Goal: Transaction & Acquisition: Download file/media

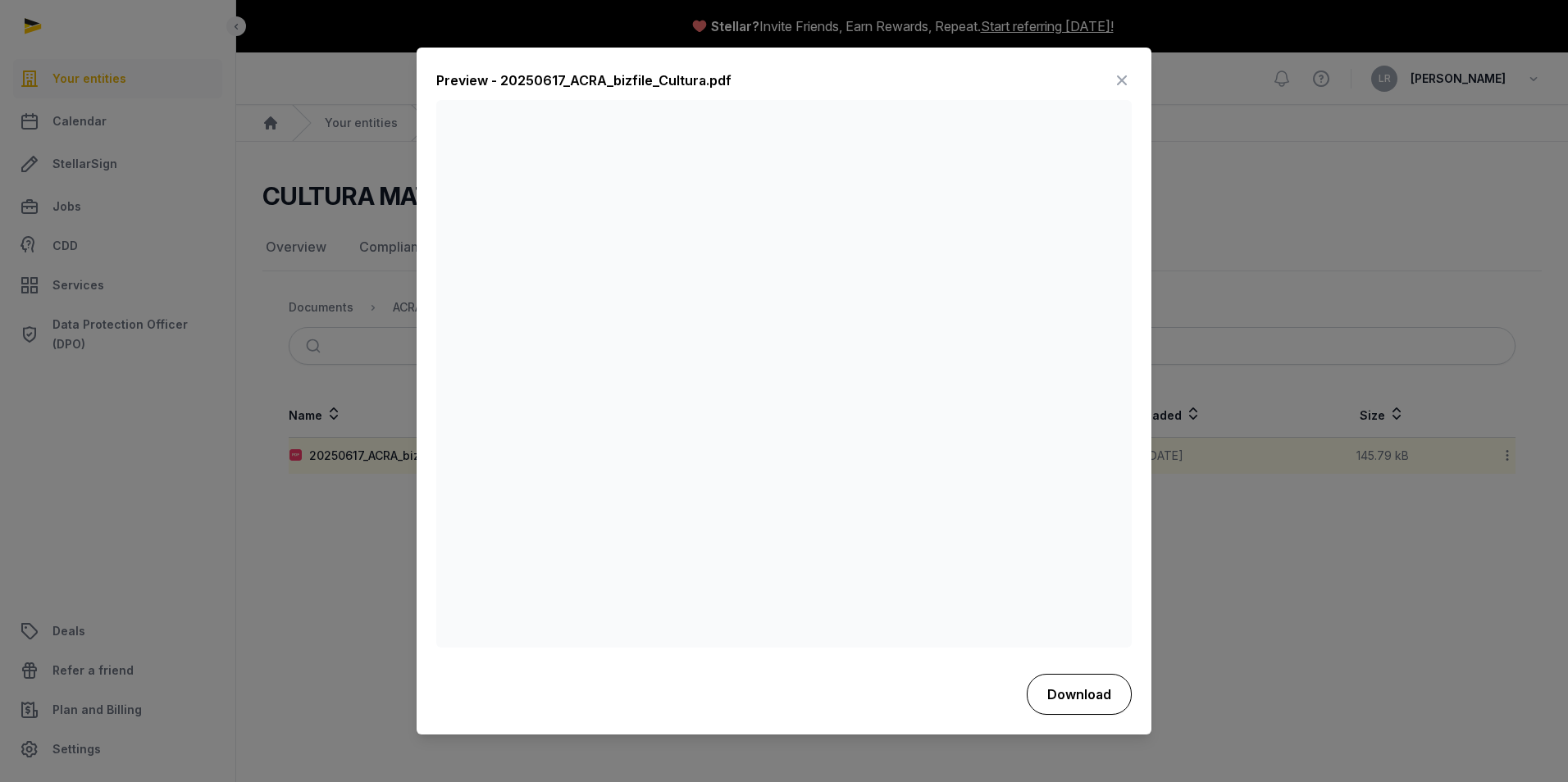
click at [1072, 687] on button "Download" at bounding box center [1079, 694] width 105 height 41
click at [1126, 79] on icon at bounding box center [1121, 81] width 20 height 26
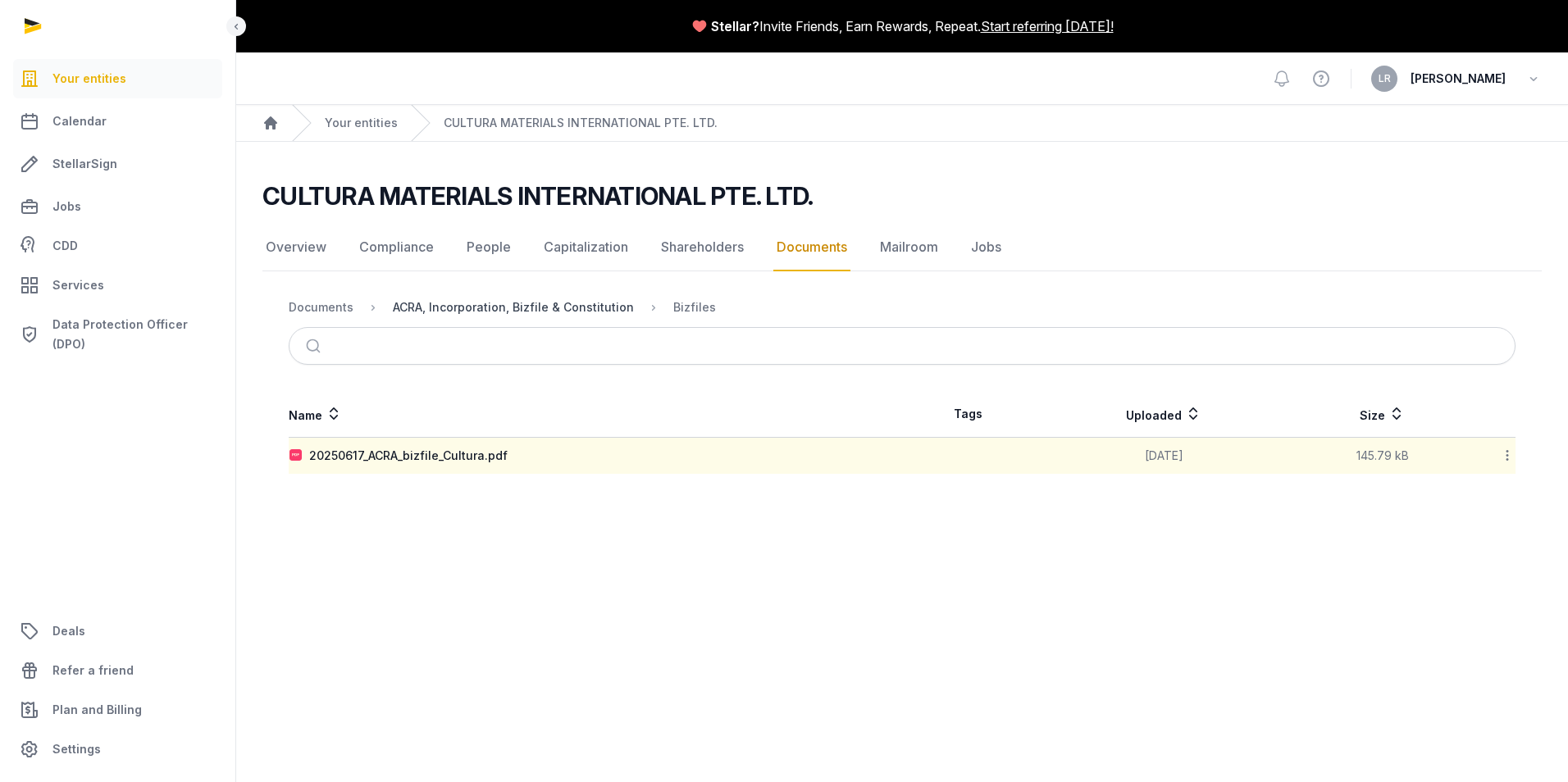
click at [543, 314] on div "ACRA, Incorporation, Bizfile & Constitution" at bounding box center [513, 306] width 241 height 16
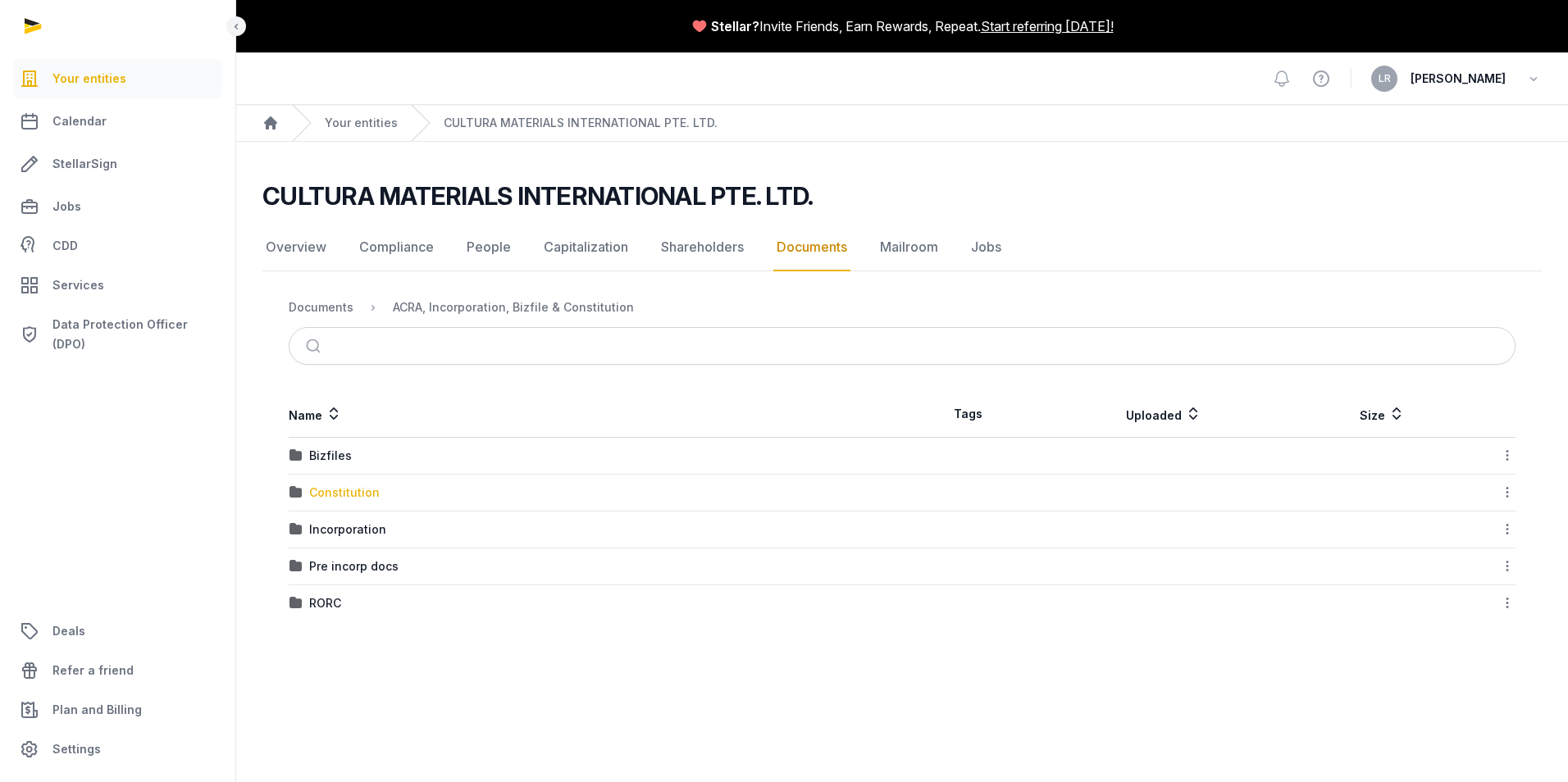
click at [323, 493] on div "Constitution" at bounding box center [344, 492] width 71 height 16
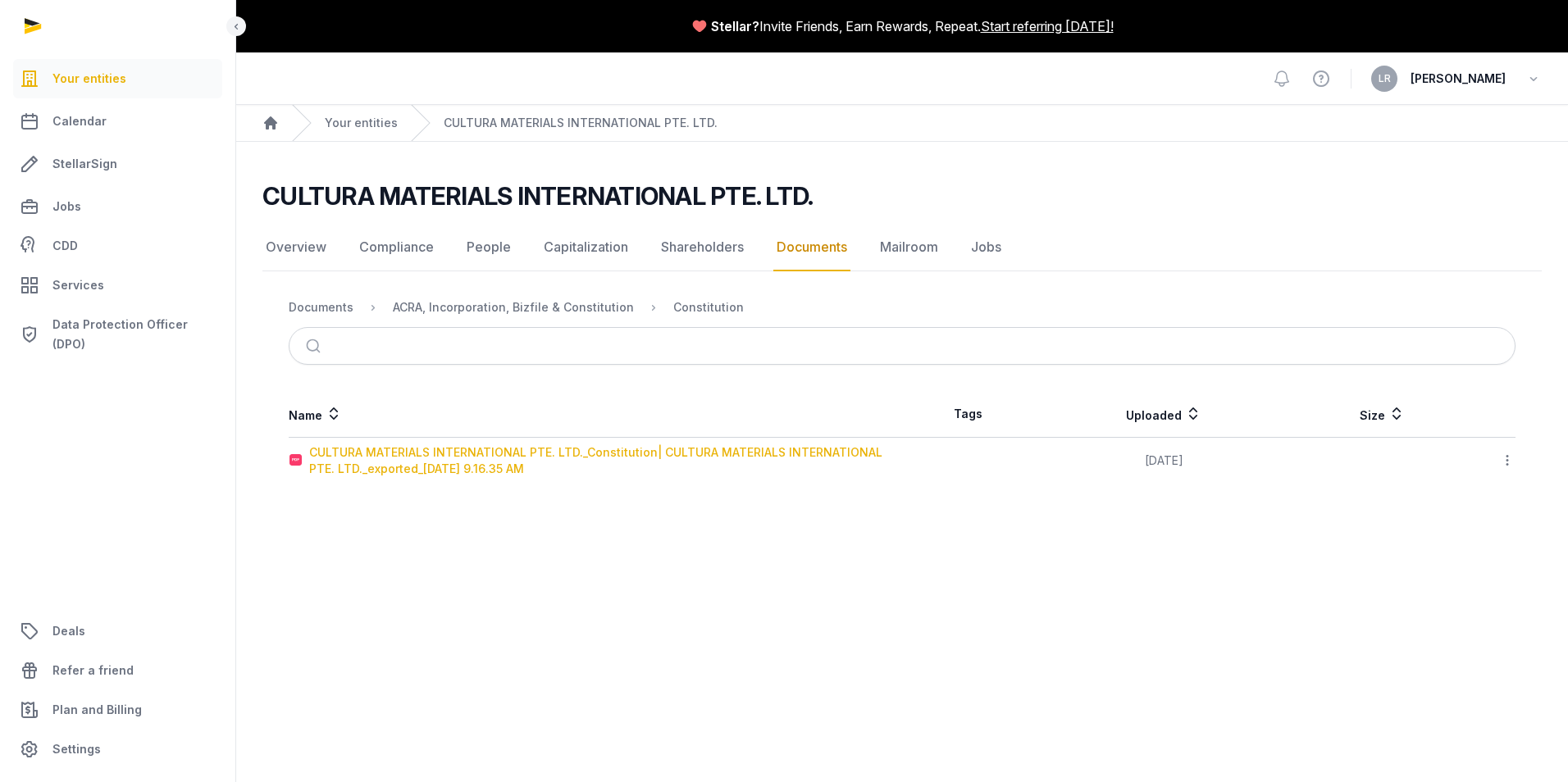
click at [434, 458] on div "CULTURA MATERIALS INTERNATIONAL PTE. LTD._Constitution| CULTURA MATERIALS INTER…" at bounding box center [605, 460] width 592 height 32
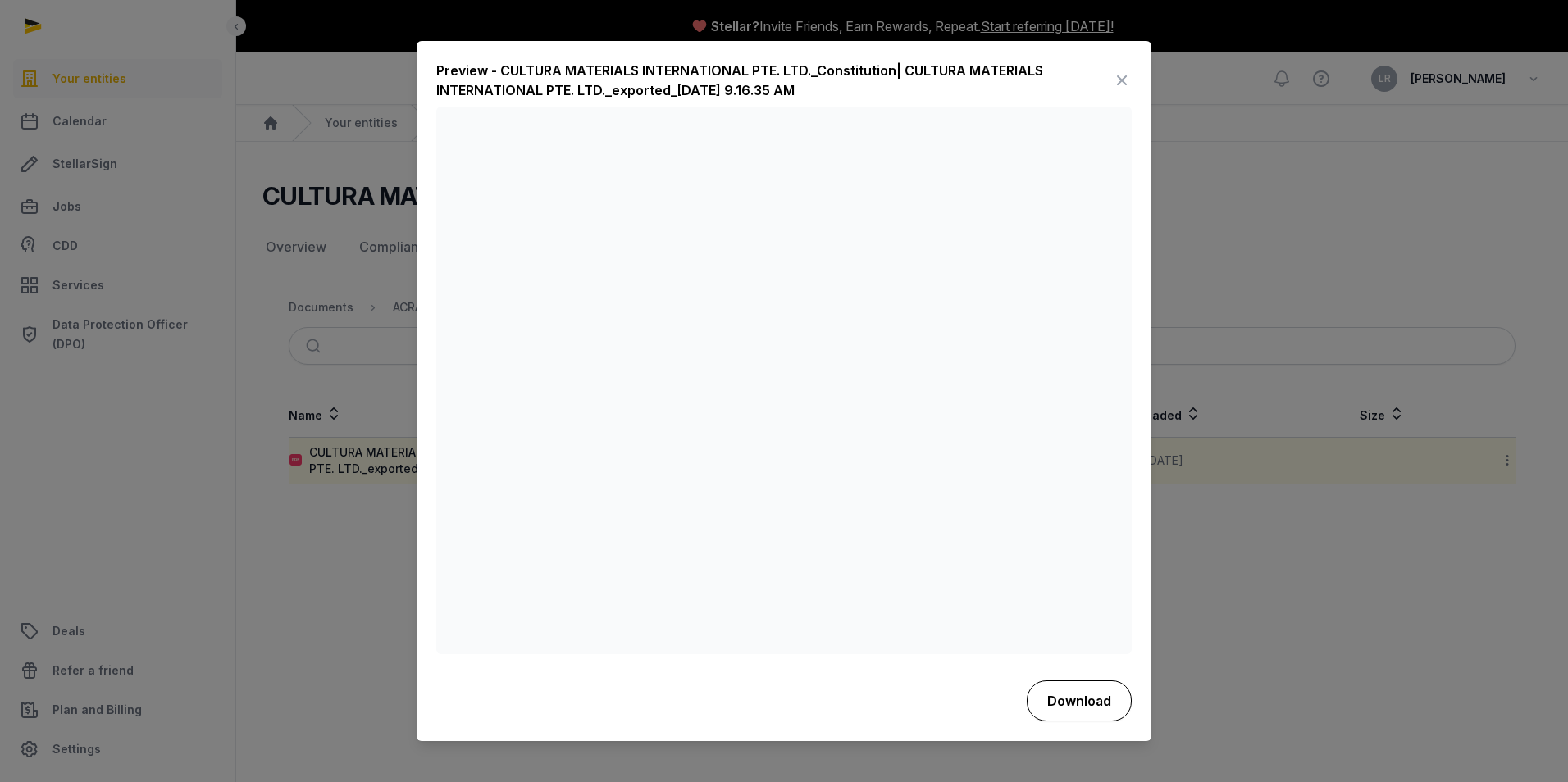
click at [1063, 689] on button "Download" at bounding box center [1079, 701] width 105 height 41
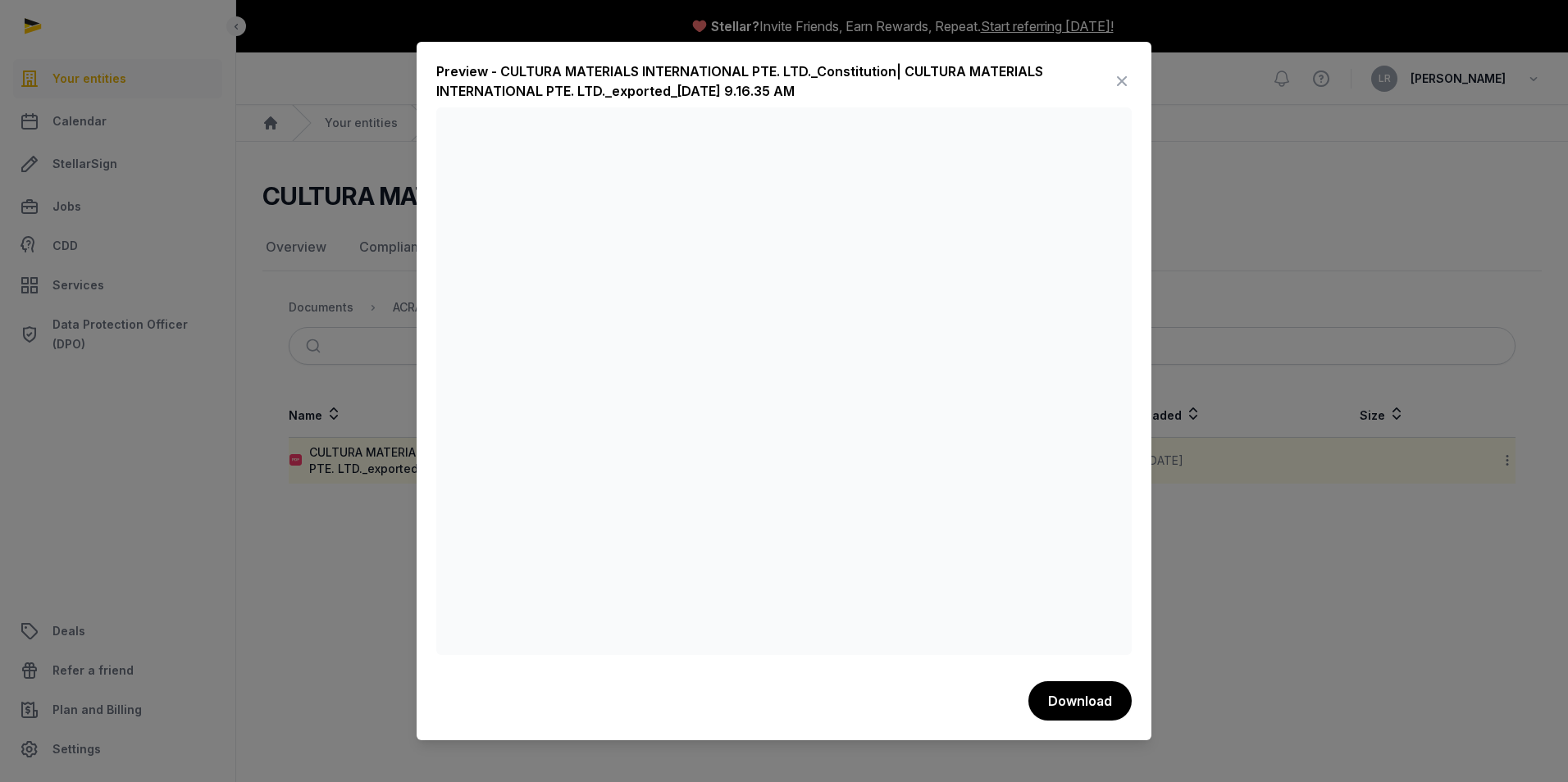
click at [1118, 81] on icon at bounding box center [1121, 81] width 20 height 26
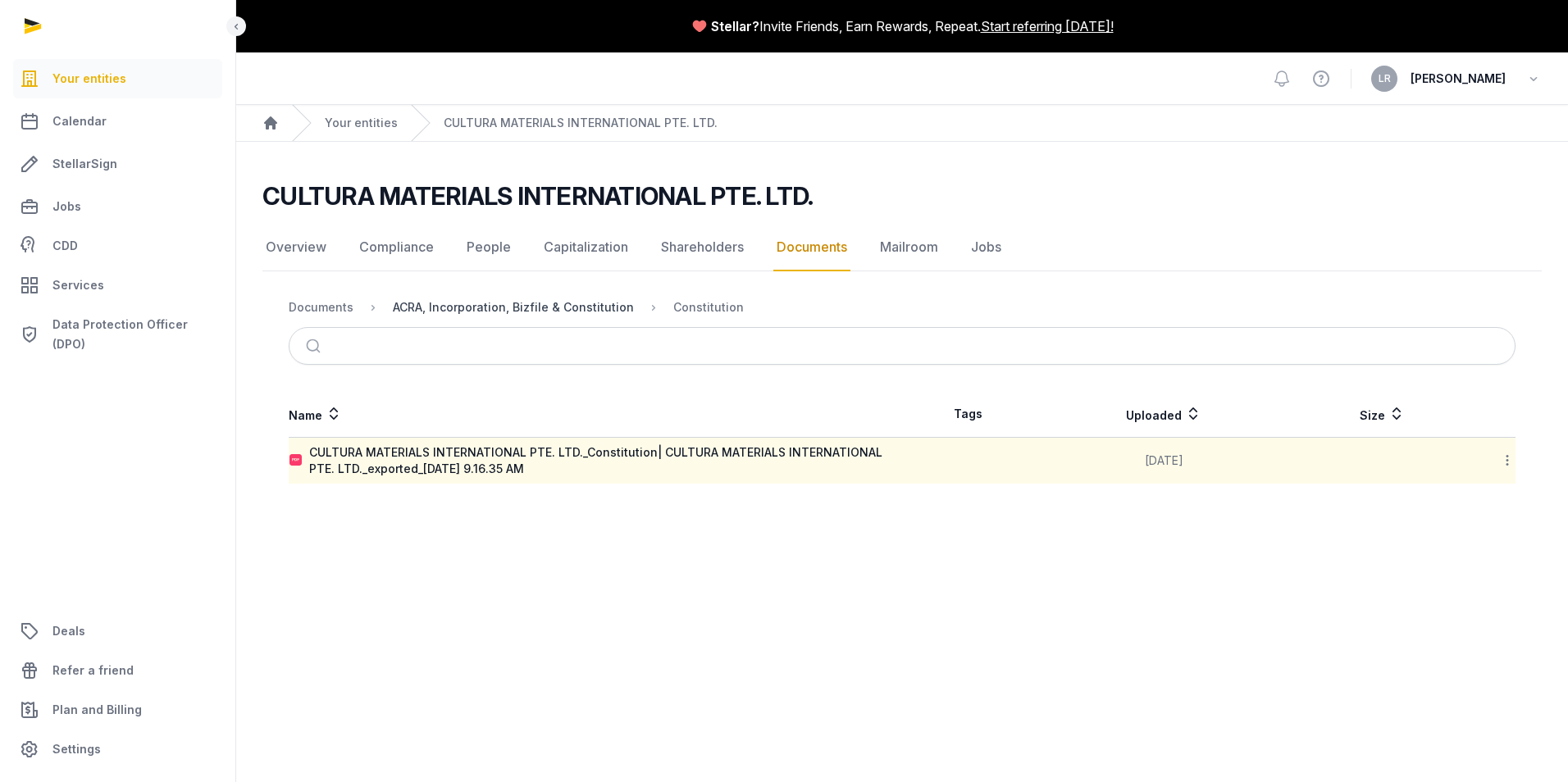
click at [527, 306] on div "ACRA, Incorporation, Bizfile & Constitution" at bounding box center [513, 306] width 241 height 16
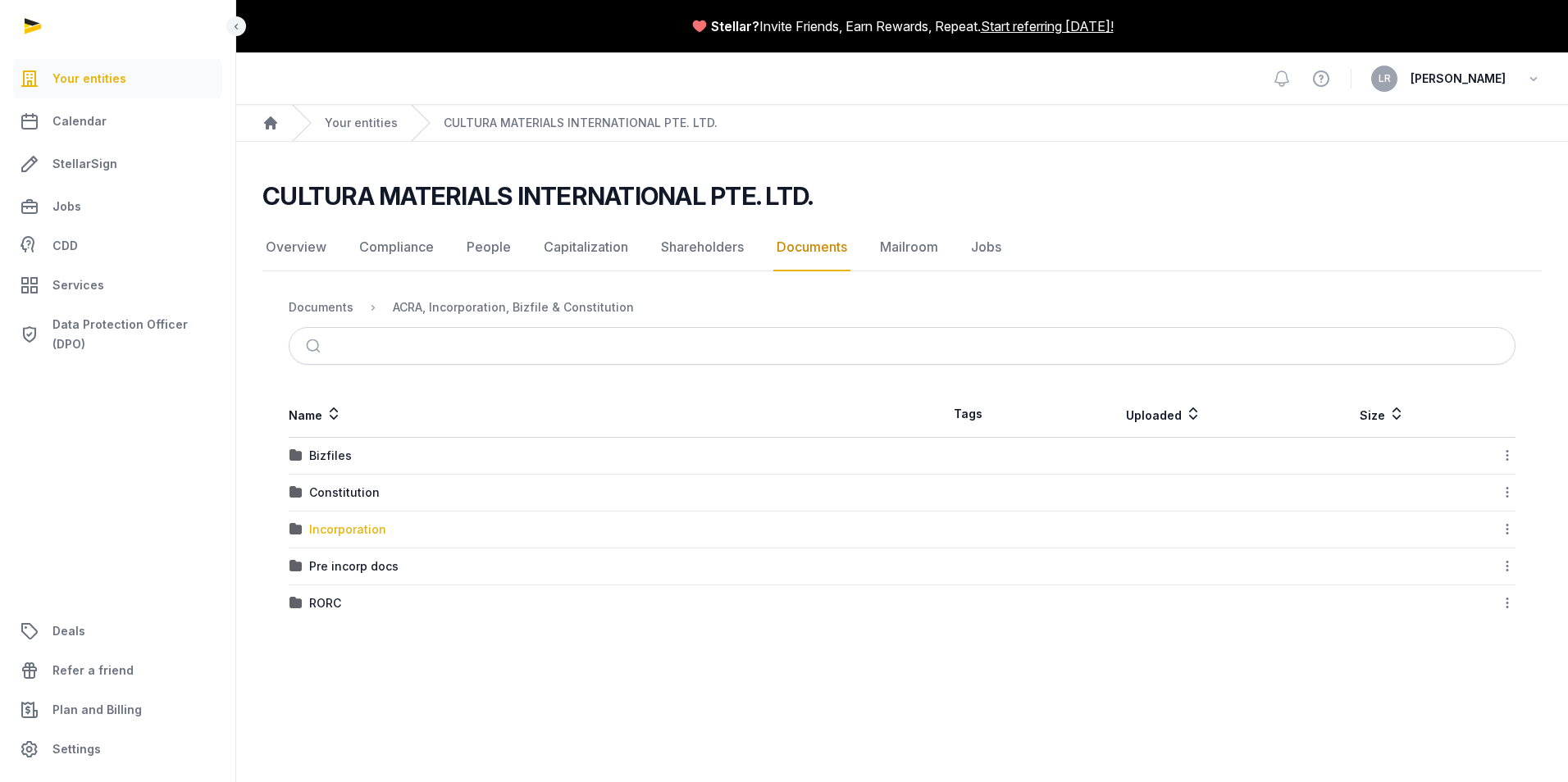
click at [348, 531] on div "Incorporation" at bounding box center [348, 529] width 77 height 16
click at [403, 462] on div "Post-incorporation" at bounding box center [363, 455] width 108 height 16
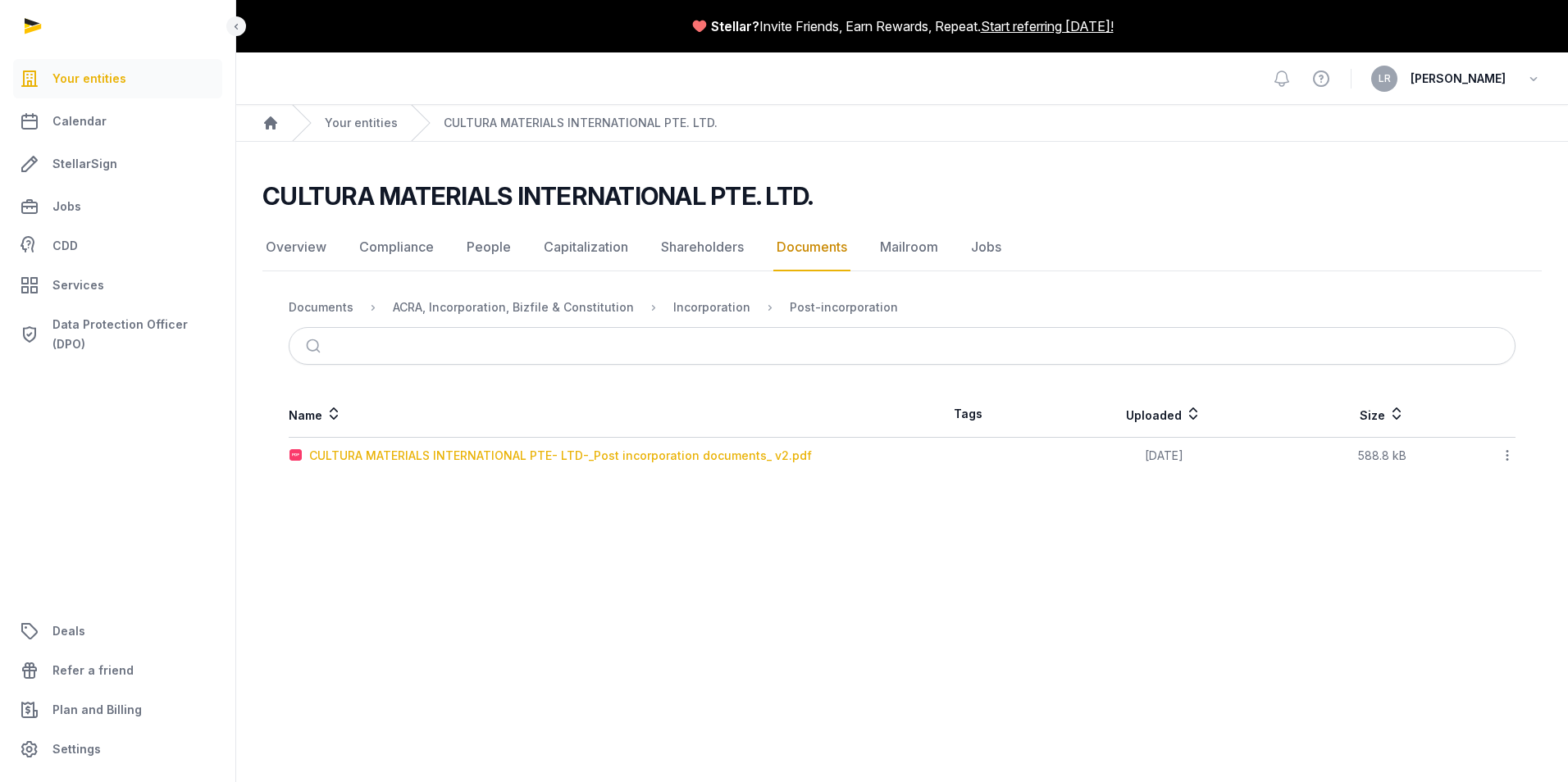
click at [647, 456] on div "CULTURA MATERIALS INTERNATIONAL PTE- LTD-_Post incorporation documents_ v2.pdf" at bounding box center [560, 455] width 503 height 16
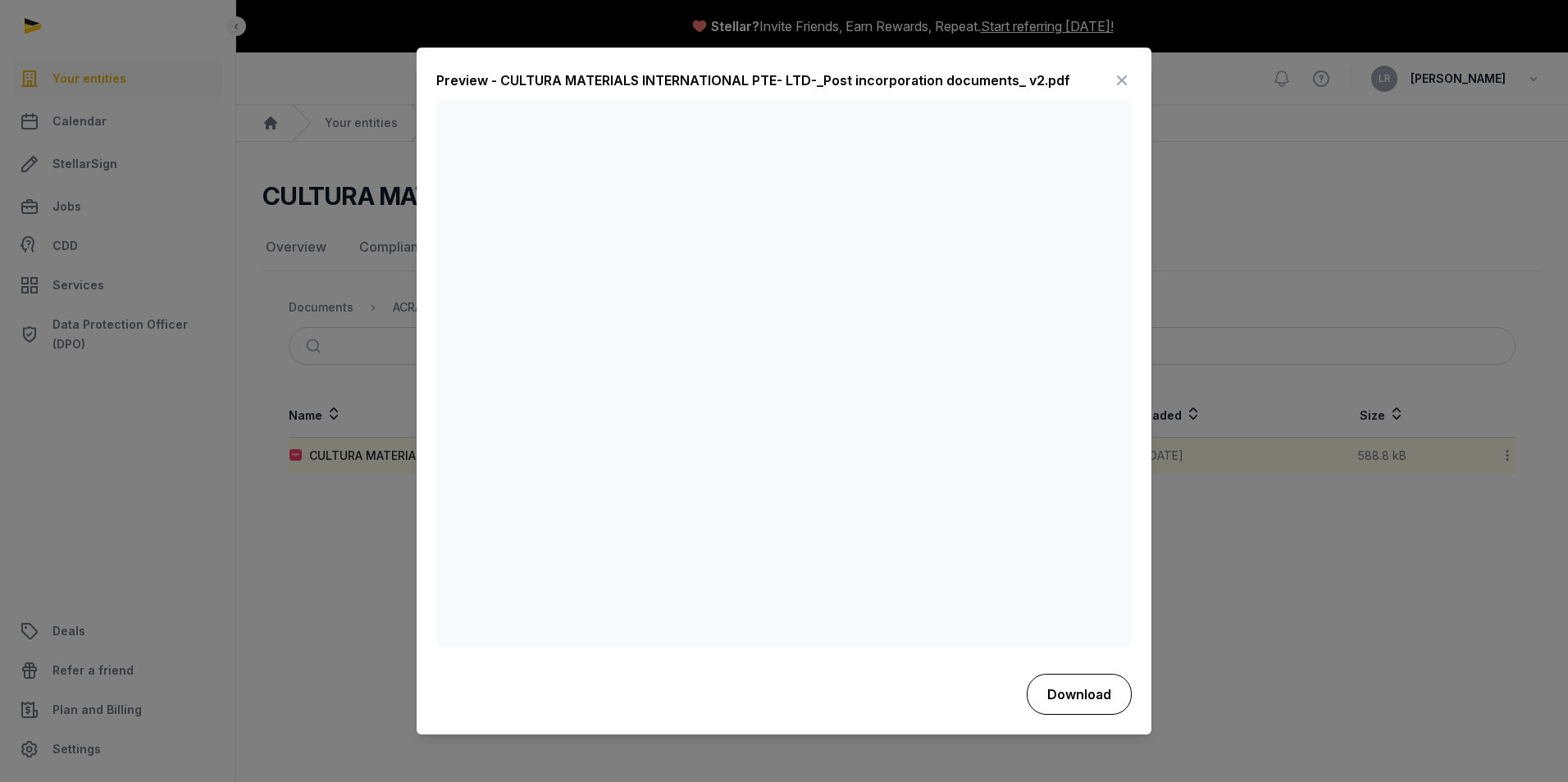
click at [1060, 694] on button "Download" at bounding box center [1079, 694] width 105 height 41
click at [1120, 78] on icon at bounding box center [1121, 81] width 20 height 26
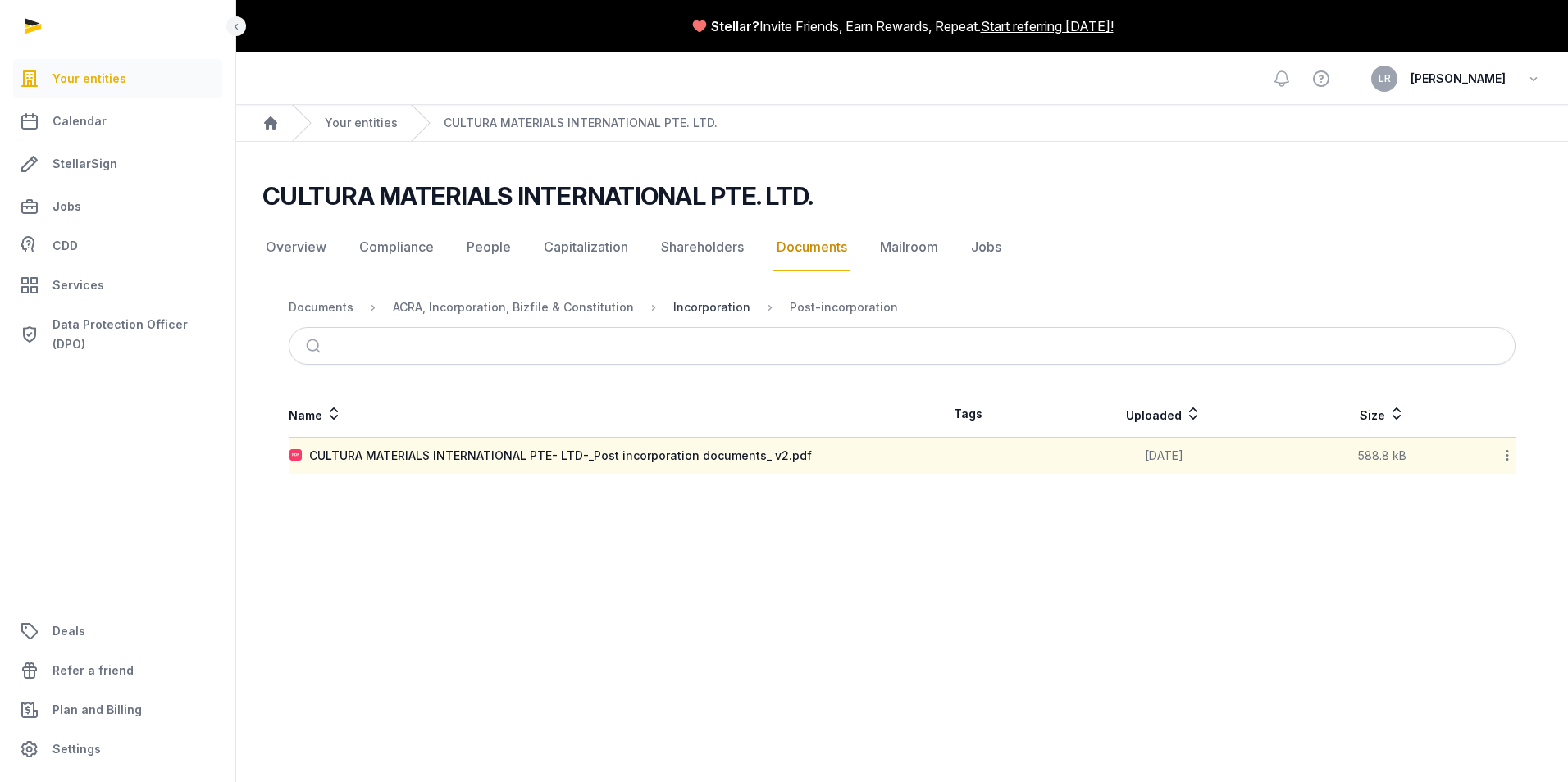
click at [685, 307] on div "Incorporation" at bounding box center [711, 306] width 77 height 16
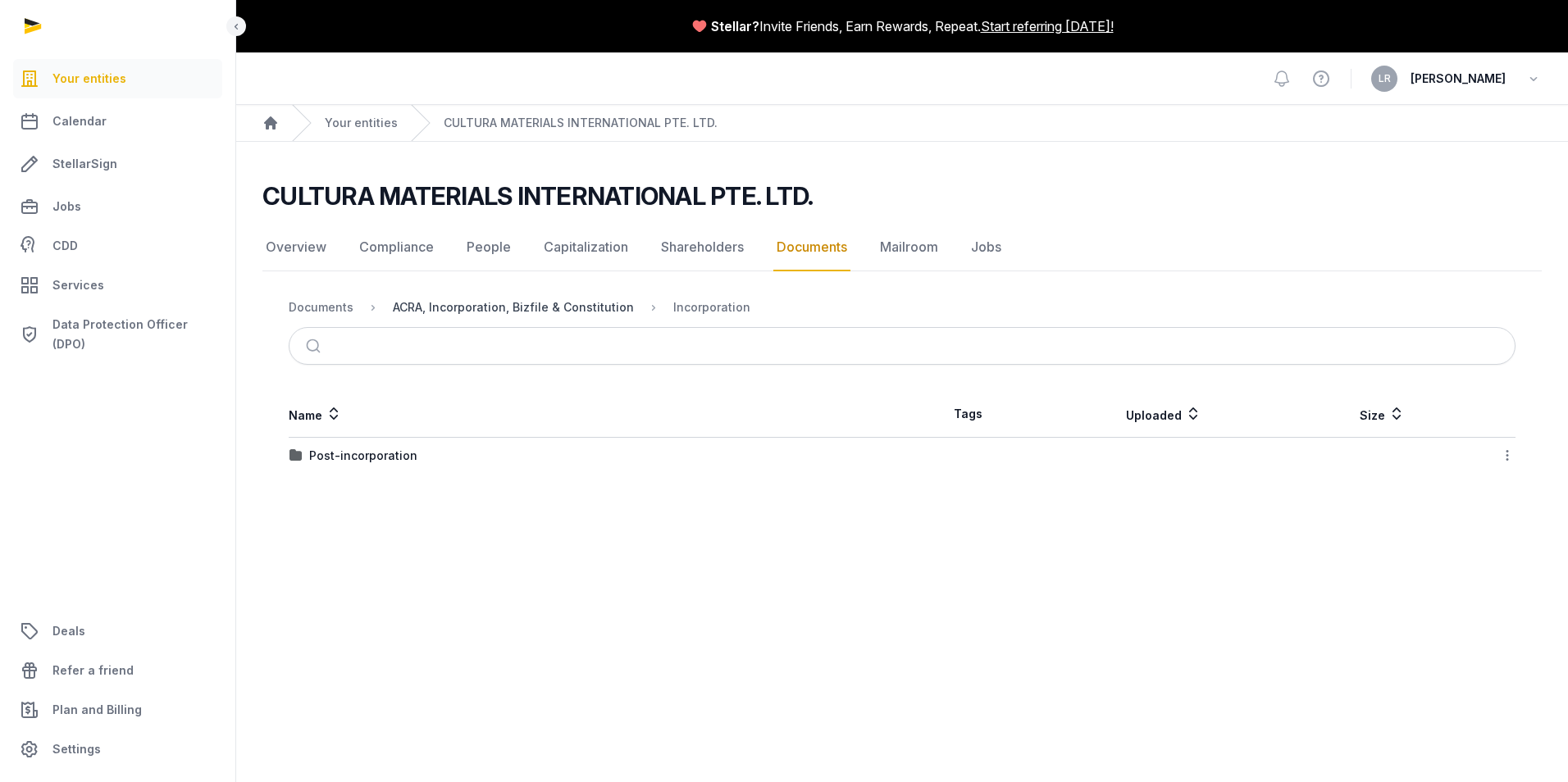
click at [577, 299] on div "ACRA, Incorporation, Bizfile & Constitution" at bounding box center [513, 306] width 241 height 16
click at [342, 569] on div "Pre incorp docs" at bounding box center [354, 566] width 90 height 16
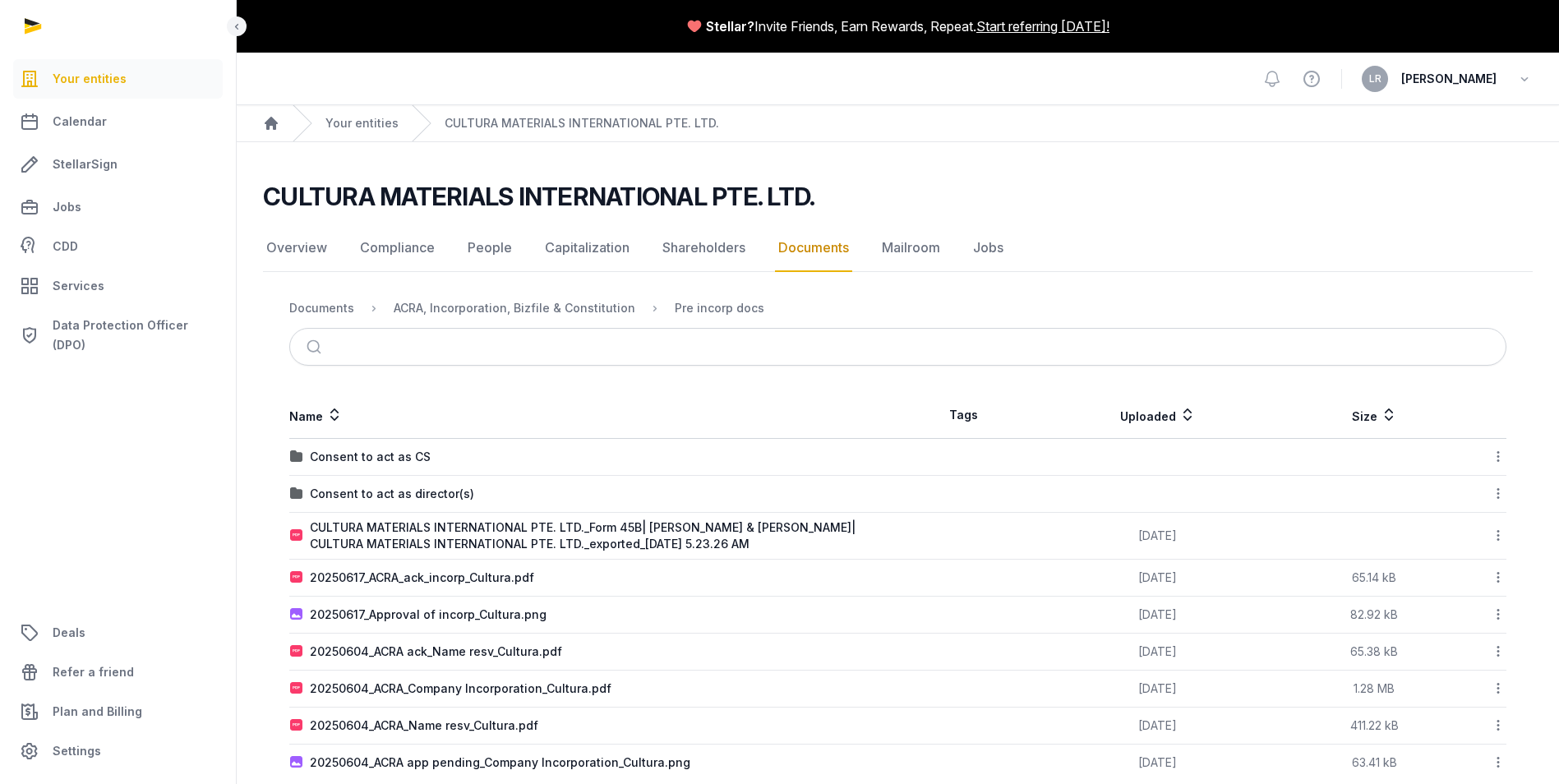
scroll to position [30, 0]
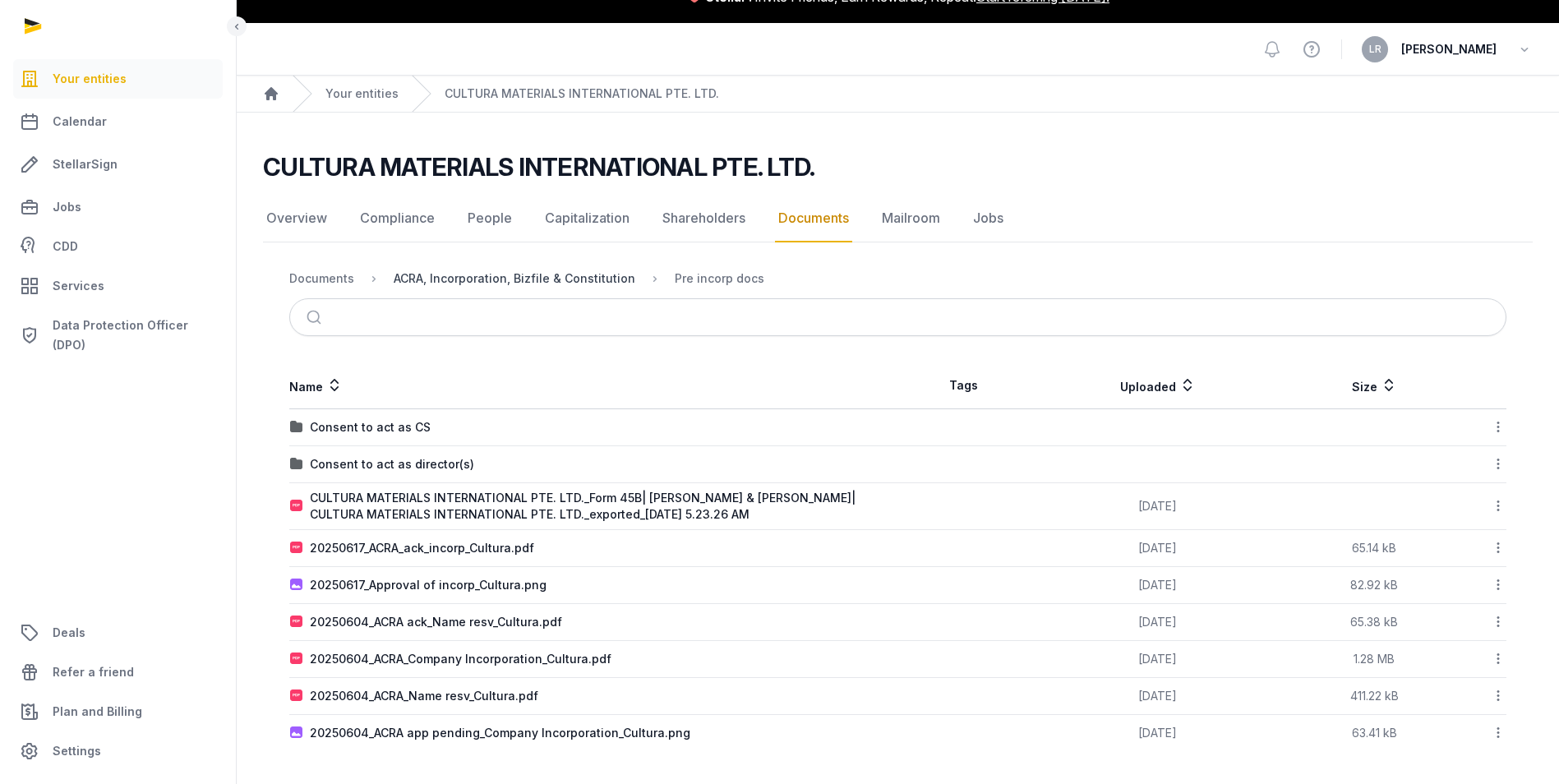
click at [547, 274] on div "ACRA, Incorporation, Bizfile & Constitution" at bounding box center [515, 278] width 241 height 16
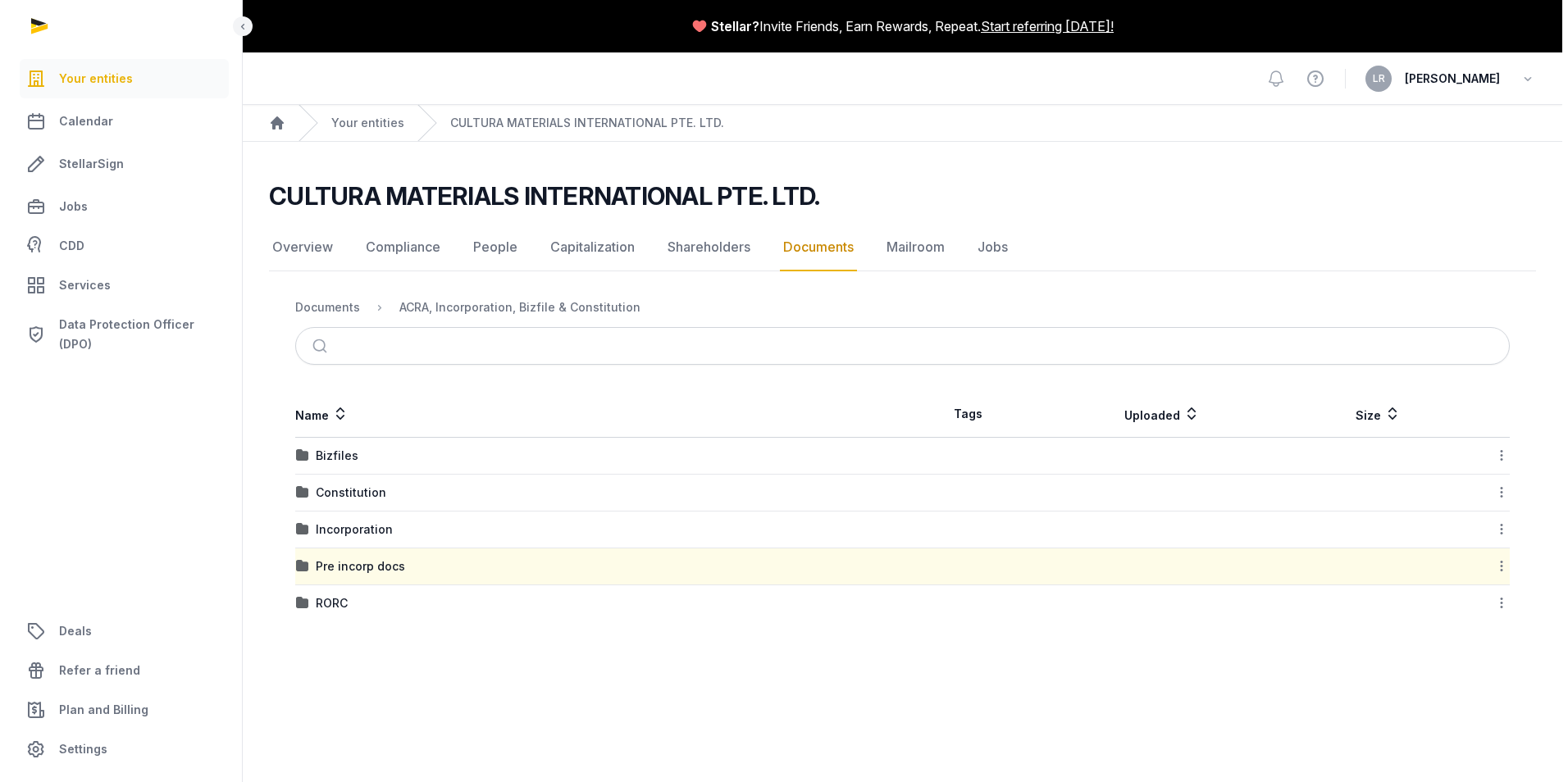
scroll to position [0, 0]
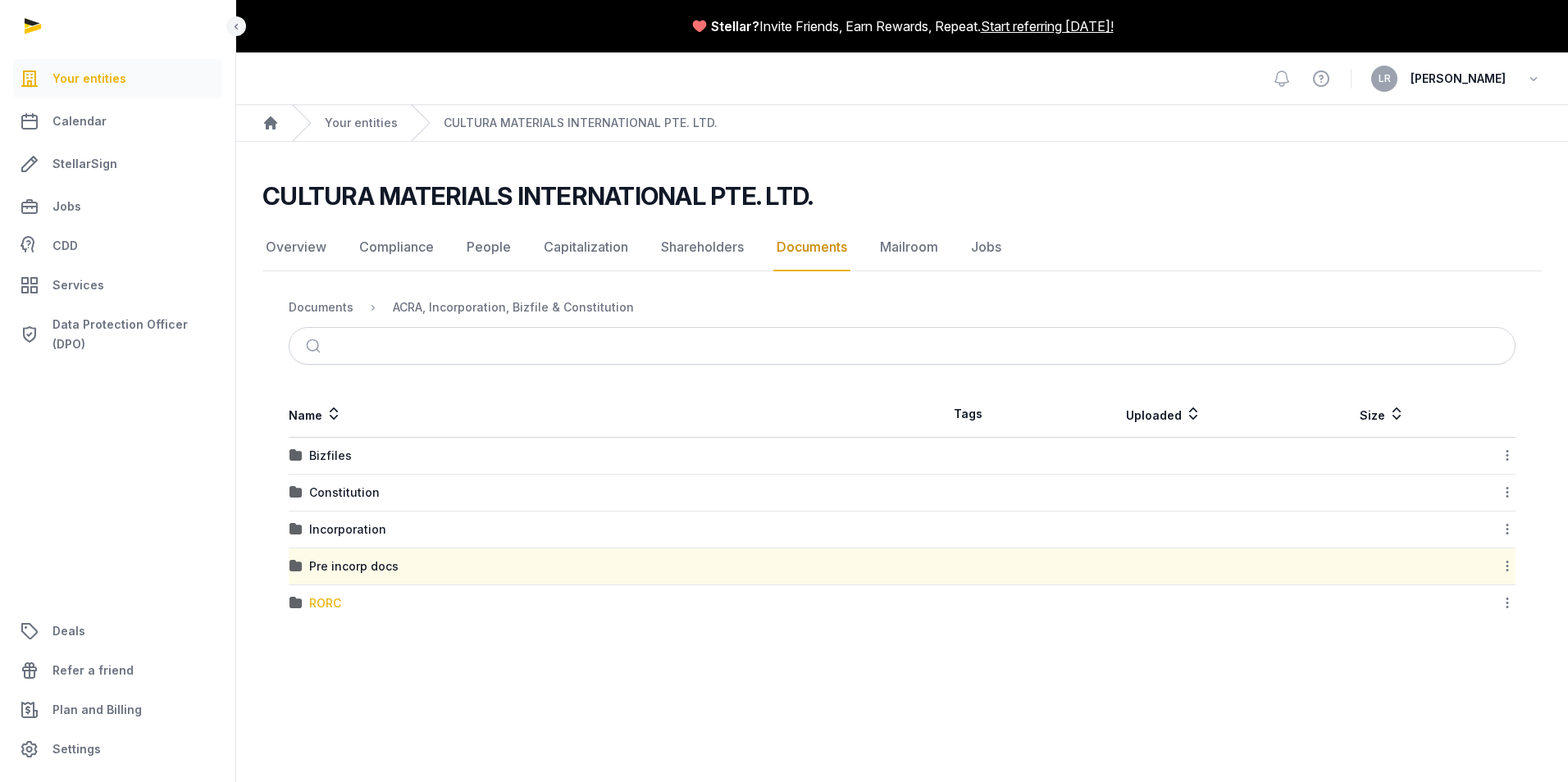
click at [327, 597] on div "RORC" at bounding box center [325, 603] width 32 height 16
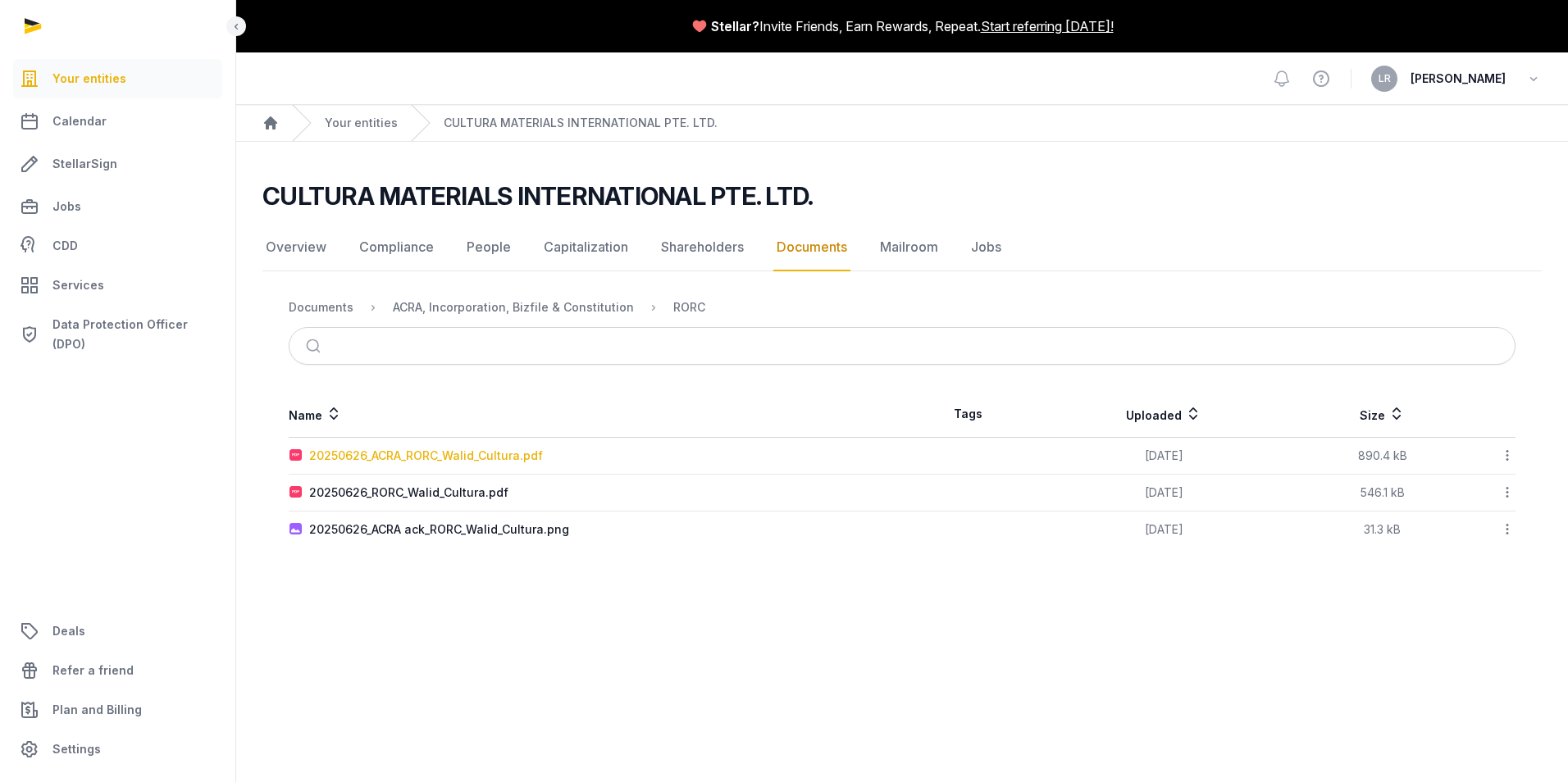
click at [442, 457] on div "20250626_ACRA_RORC_Walid_Cultura.pdf" at bounding box center [426, 455] width 234 height 16
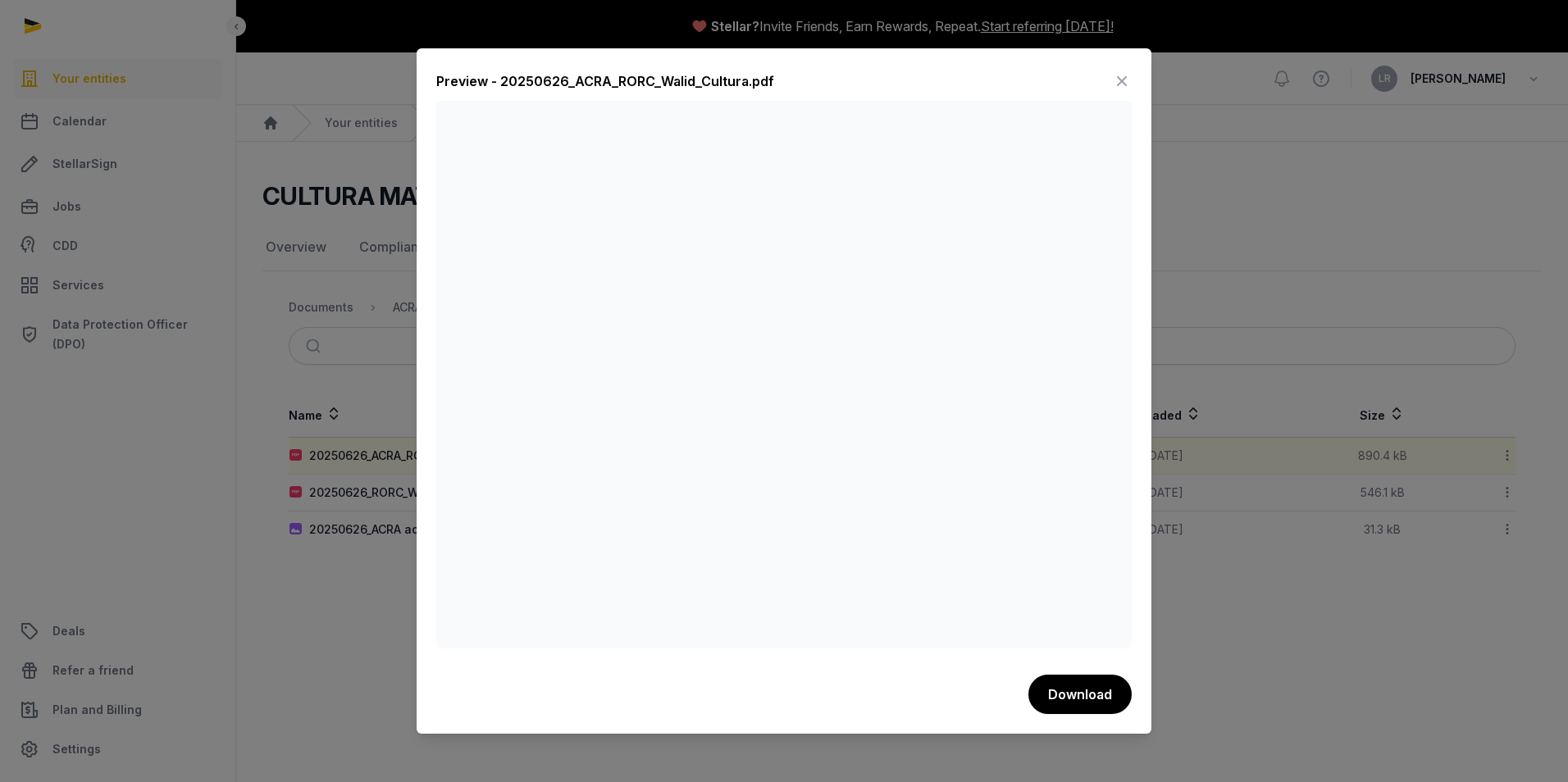
click at [1126, 83] on icon at bounding box center [1121, 81] width 20 height 26
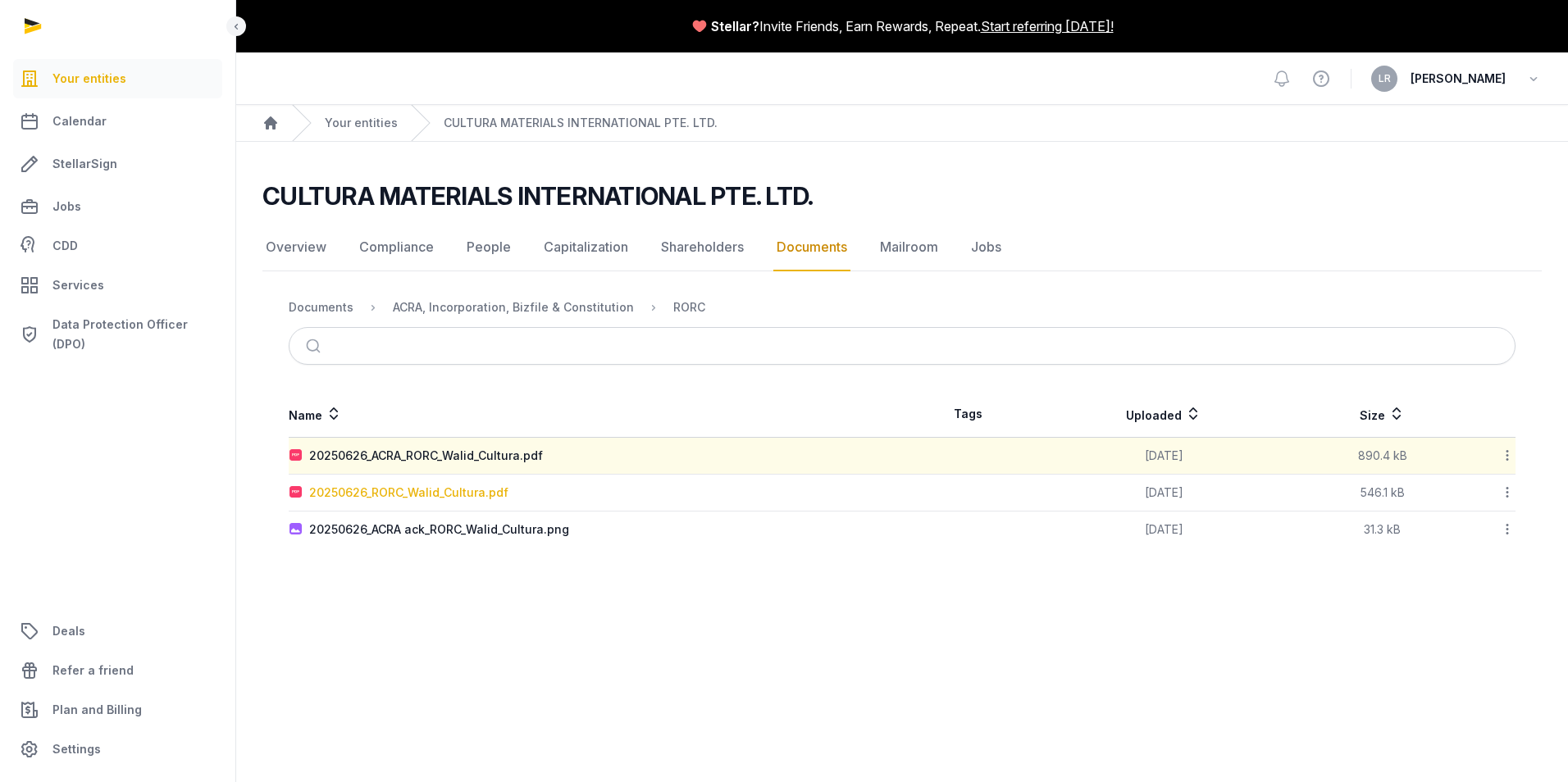
click at [410, 487] on div "20250626_RORC_Walid_Cultura.pdf" at bounding box center [408, 492] width 199 height 16
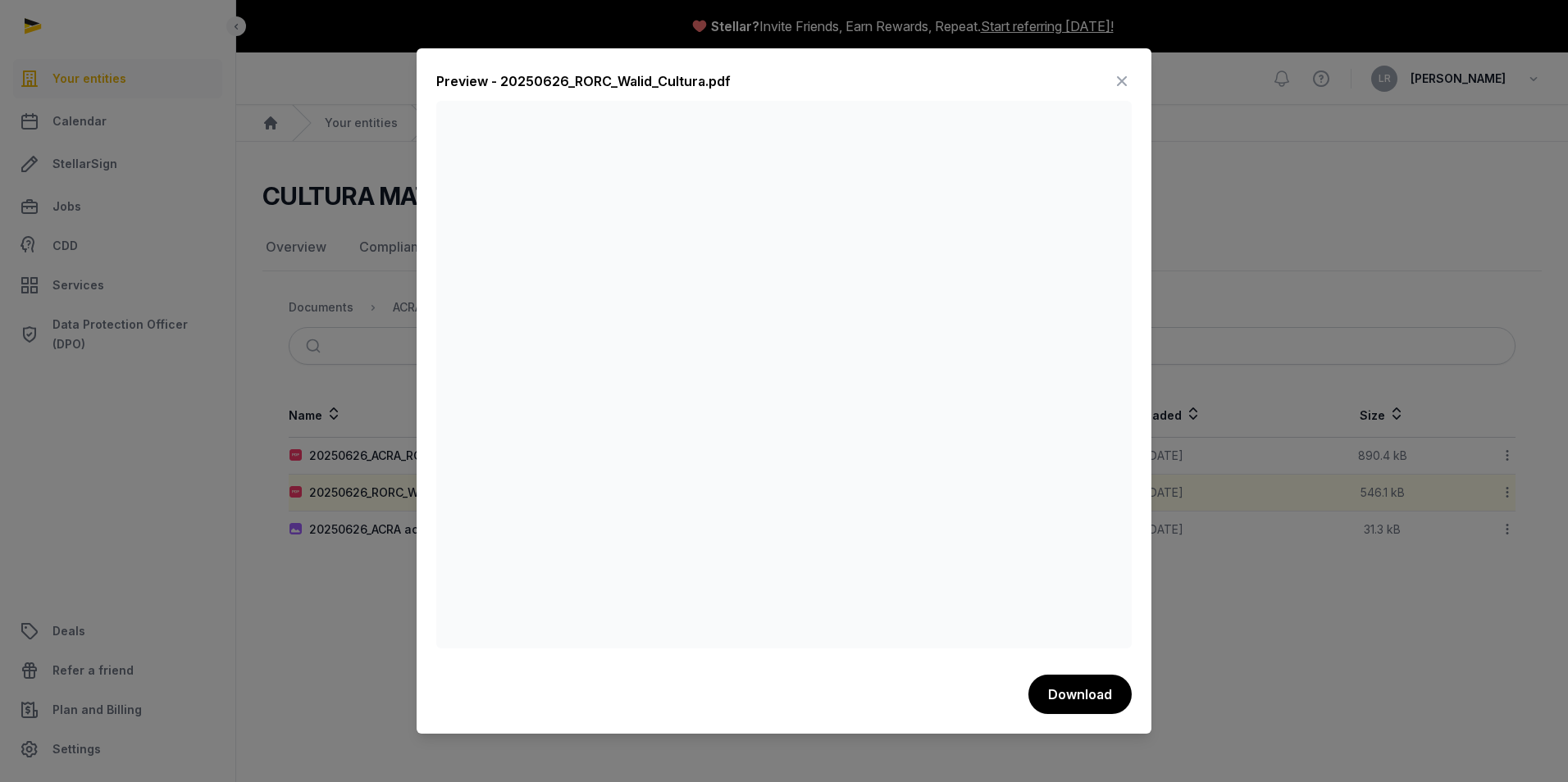
click at [1126, 77] on icon at bounding box center [1121, 81] width 20 height 26
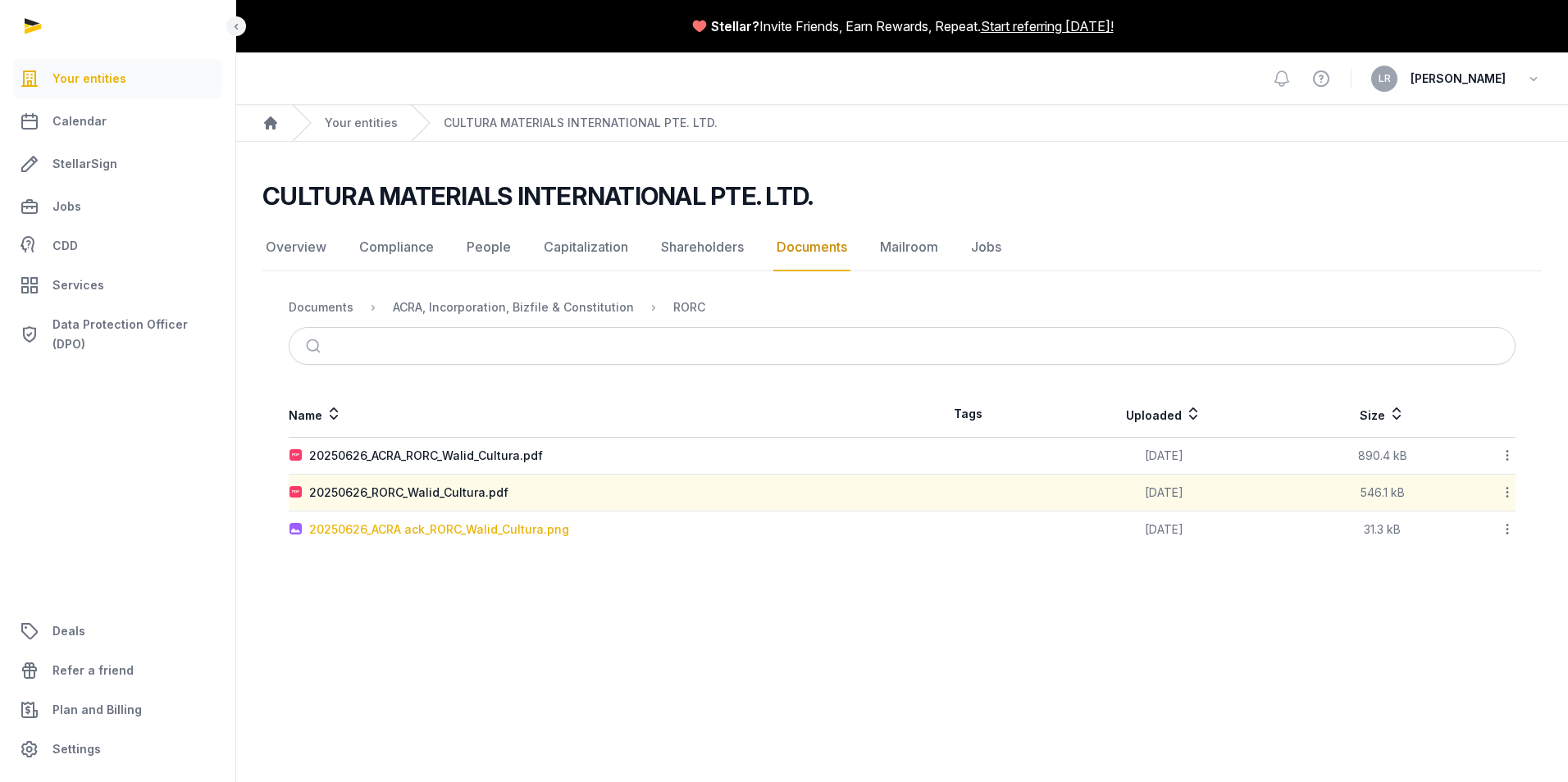
click at [412, 528] on div "20250626_ACRA ack_RORC_Walid_Cultura.png" at bounding box center [439, 529] width 260 height 16
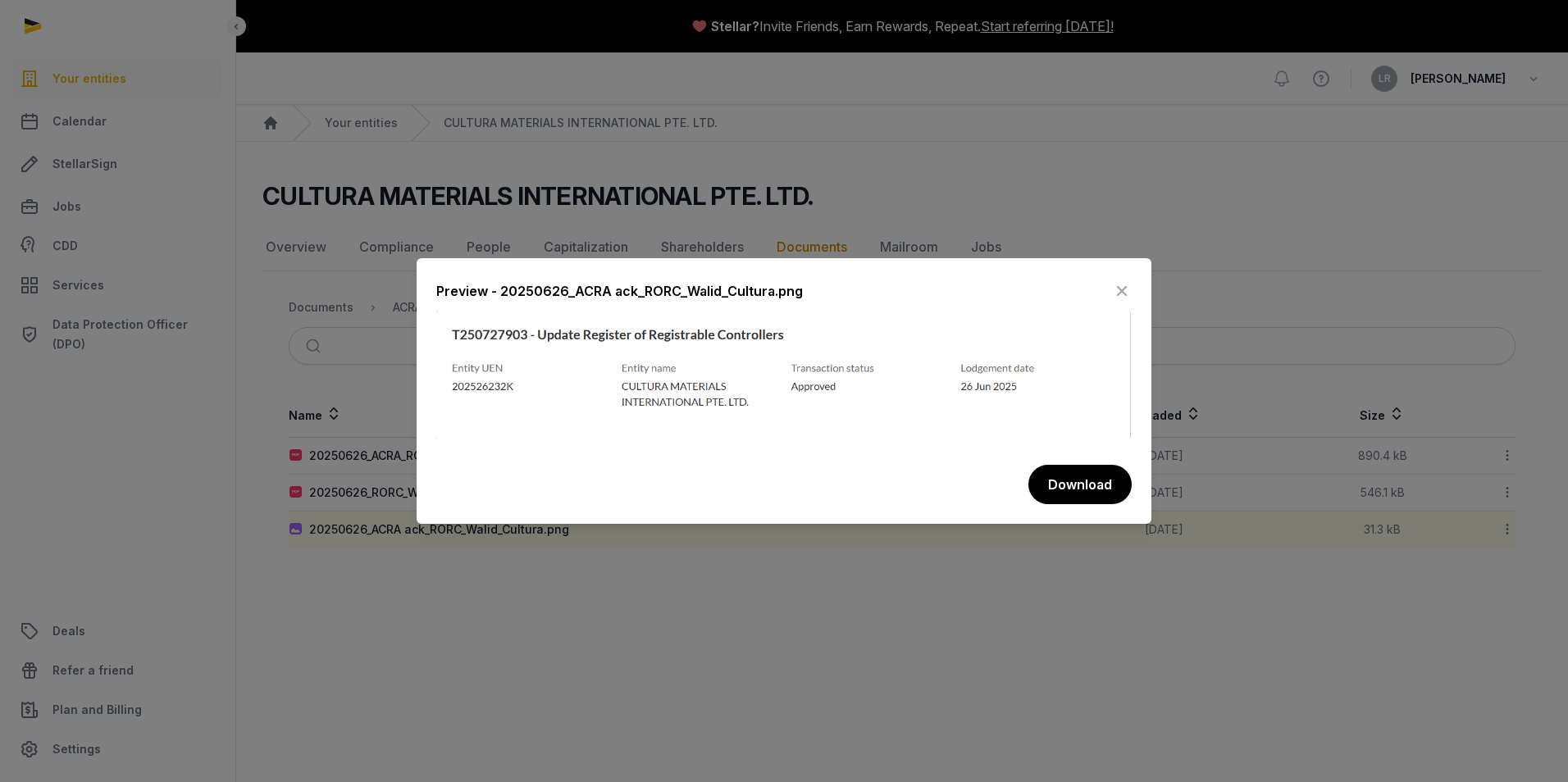
click at [1120, 288] on icon at bounding box center [1121, 290] width 20 height 26
